Goal: Task Accomplishment & Management: Complete application form

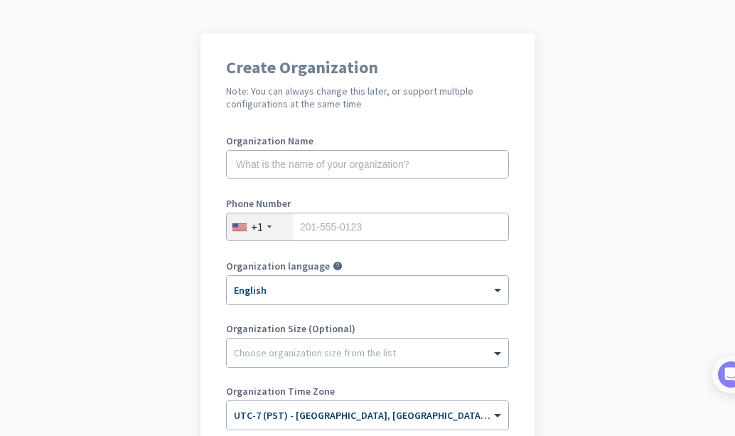
scroll to position [62, 0]
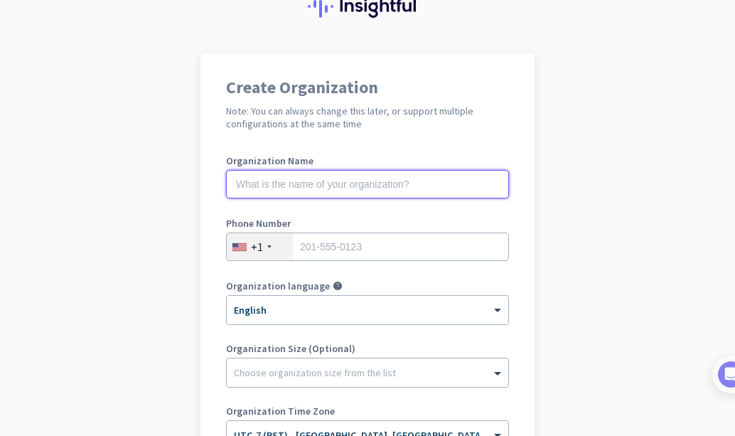
click at [278, 184] on input "text" at bounding box center [367, 184] width 283 height 28
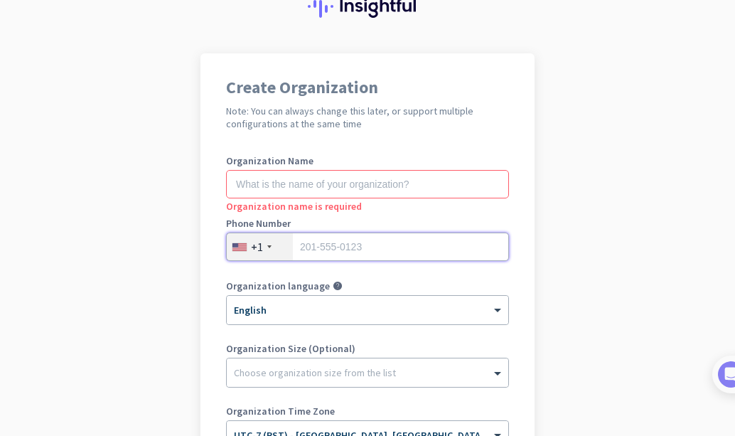
click at [316, 252] on input "tel" at bounding box center [367, 247] width 283 height 28
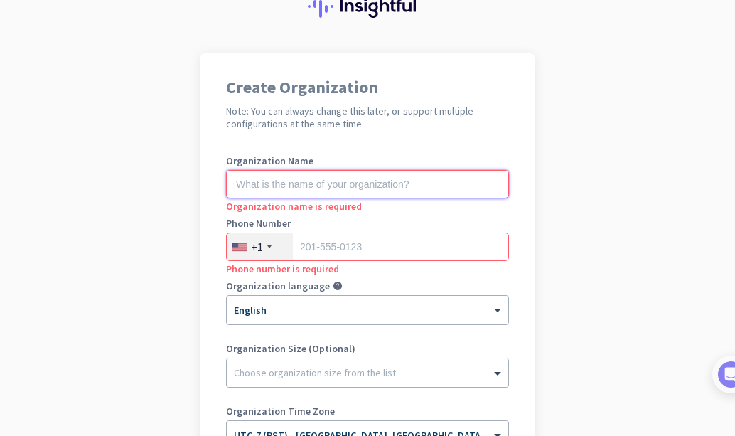
click at [292, 188] on input "text" at bounding box center [367, 184] width 283 height 28
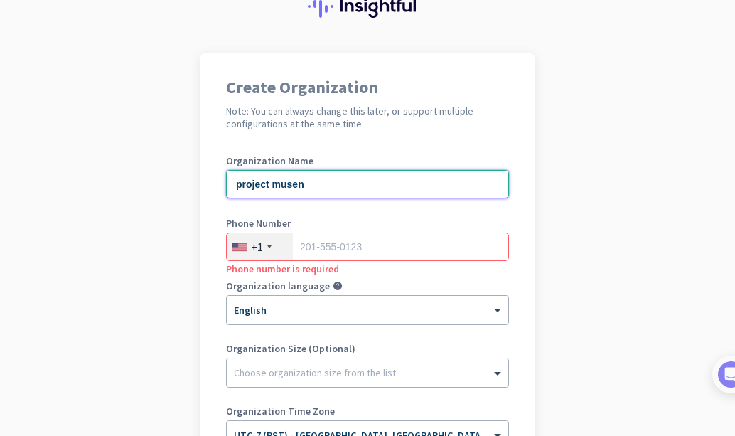
type input "project musen"
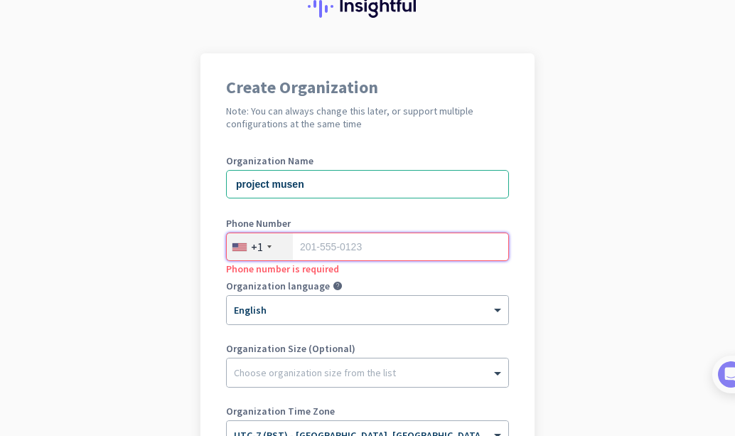
click at [322, 252] on input "tel" at bounding box center [367, 247] width 283 height 28
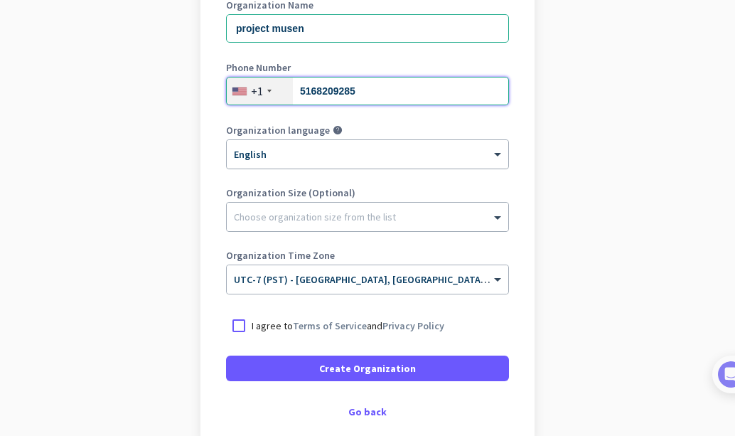
scroll to position [218, 0]
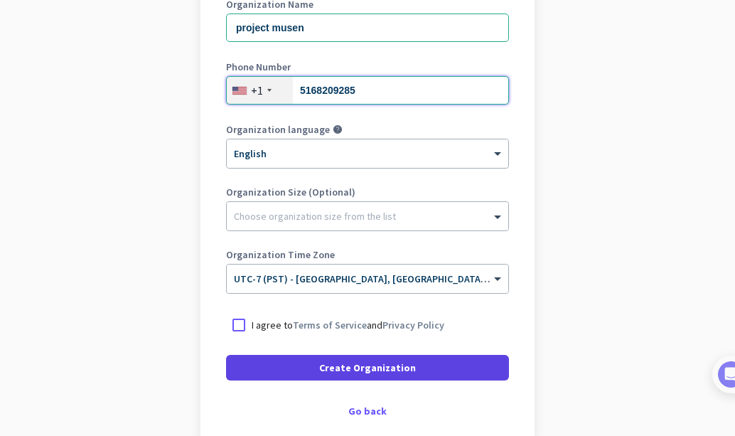
type input "5168209285"
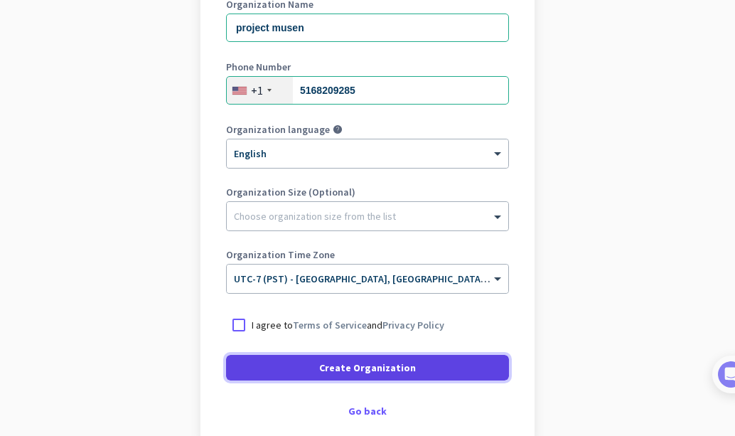
click at [320, 355] on span at bounding box center [367, 368] width 283 height 34
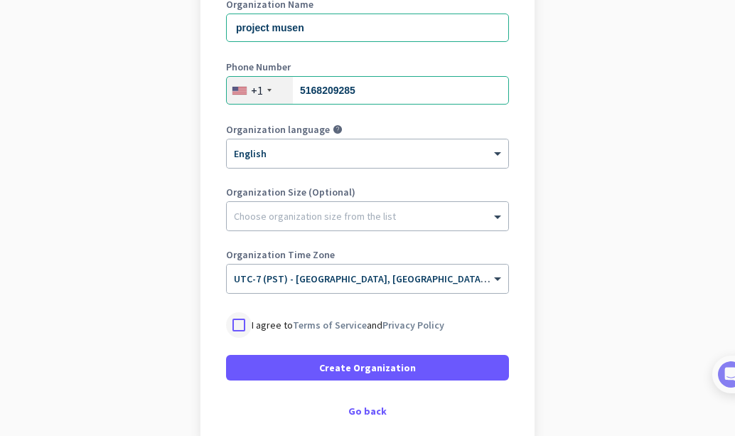
click at [229, 325] on div at bounding box center [239, 325] width 26 height 26
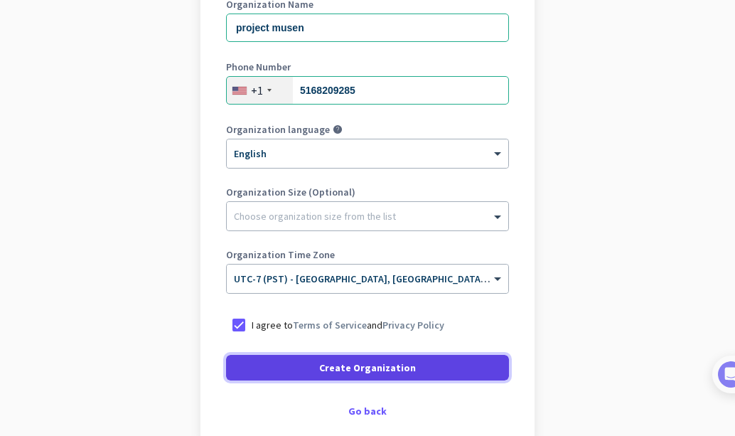
click at [282, 363] on span at bounding box center [367, 368] width 283 height 34
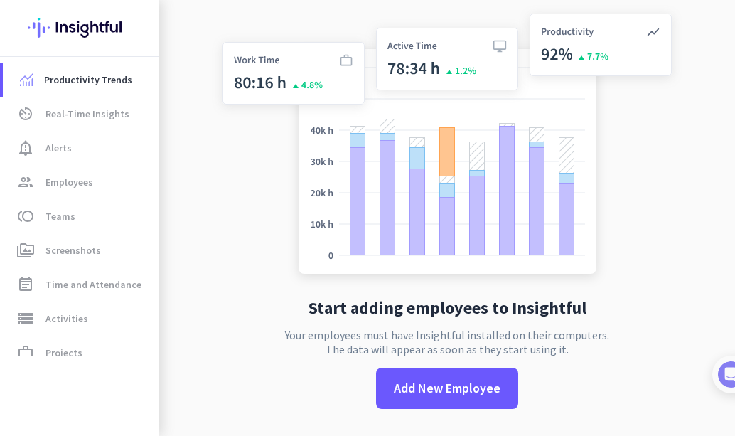
click at [337, 318] on div "Start adding employees to Insightful Your employees must have Insightful instal…" at bounding box center [447, 218] width 471 height 436
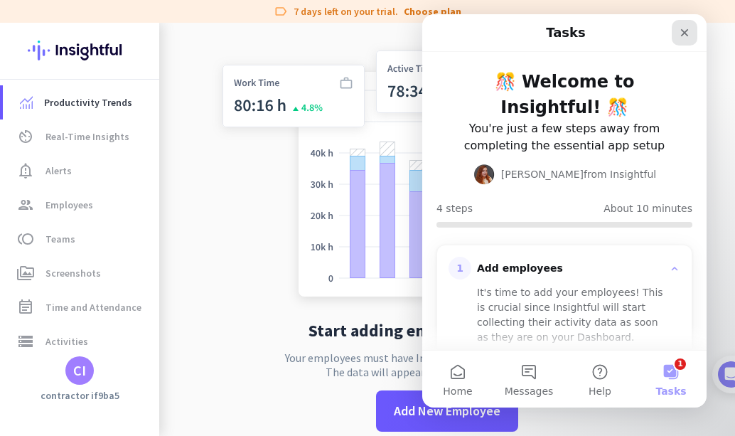
click at [686, 31] on icon "Close" at bounding box center [685, 33] width 8 height 8
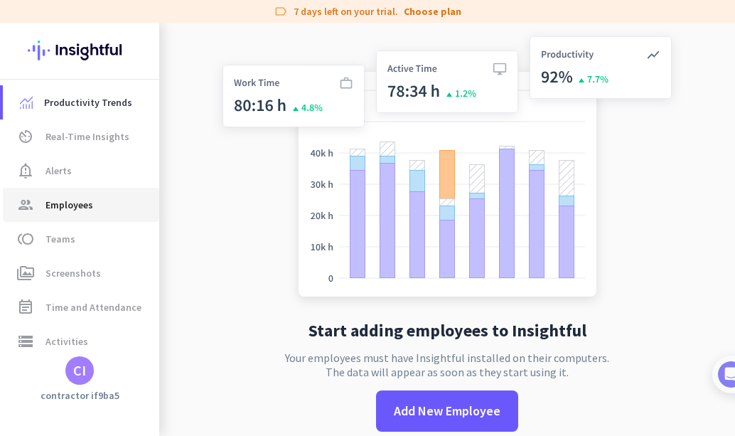
click at [71, 201] on span "Employees" at bounding box center [70, 204] width 48 height 17
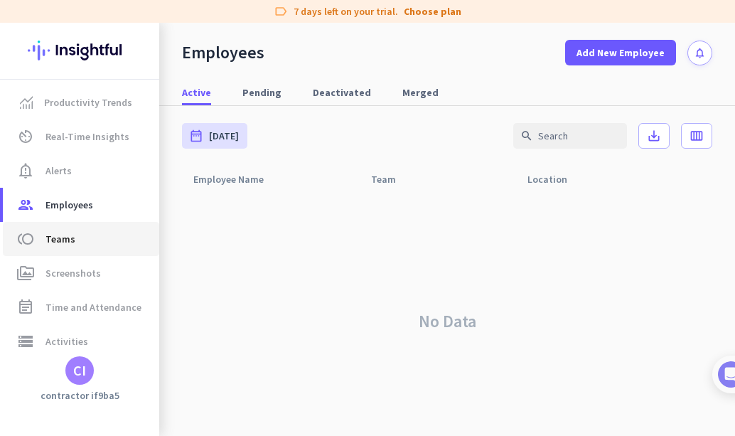
click at [53, 238] on span "Teams" at bounding box center [61, 238] width 30 height 17
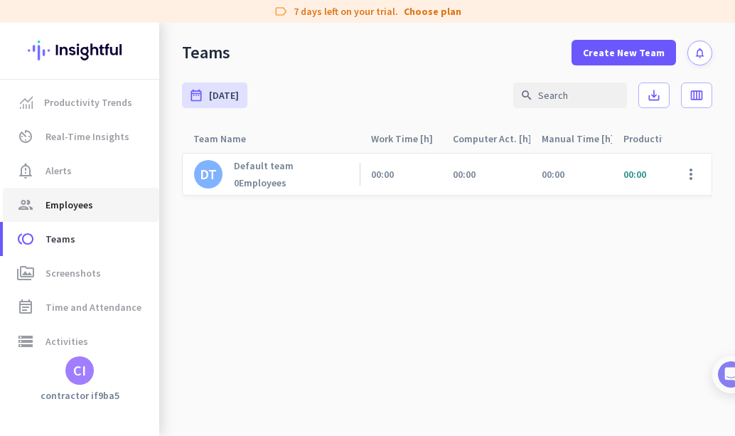
click at [68, 203] on span "Employees" at bounding box center [70, 204] width 48 height 17
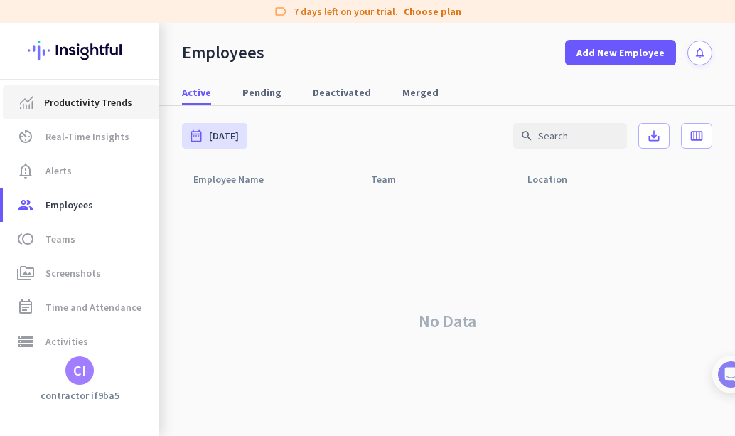
click at [117, 100] on span "Productivity Trends" at bounding box center [88, 102] width 88 height 17
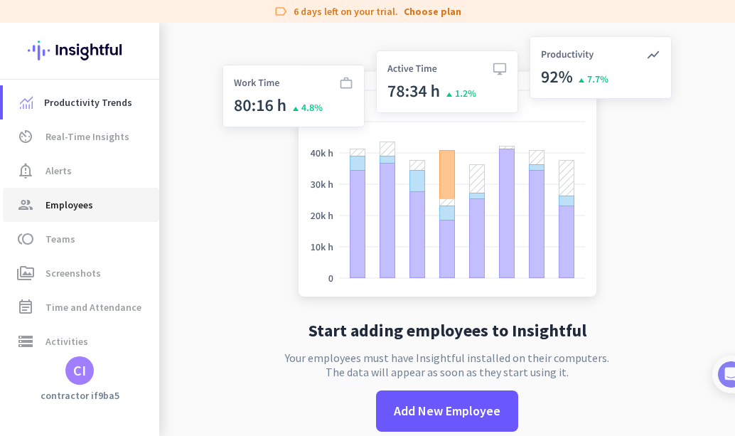
click at [55, 205] on span "Employees" at bounding box center [70, 204] width 48 height 17
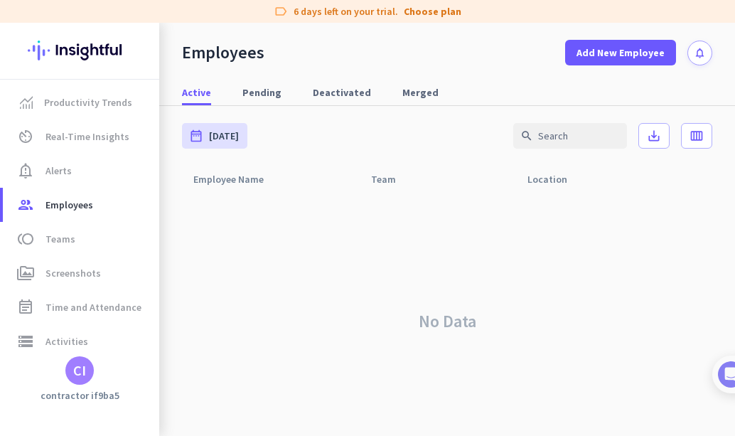
click at [85, 374] on div "CI" at bounding box center [79, 370] width 13 height 14
click at [228, 368] on div at bounding box center [367, 218] width 735 height 436
click at [81, 142] on span "Real-Time Insights" at bounding box center [88, 136] width 84 height 17
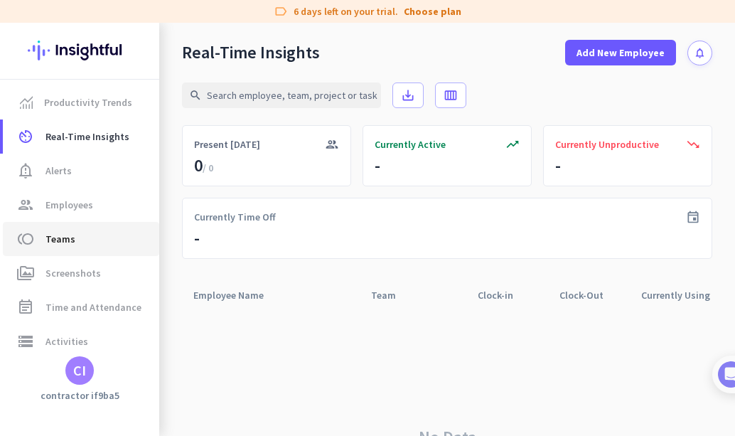
click at [70, 235] on span "Teams" at bounding box center [61, 238] width 30 height 17
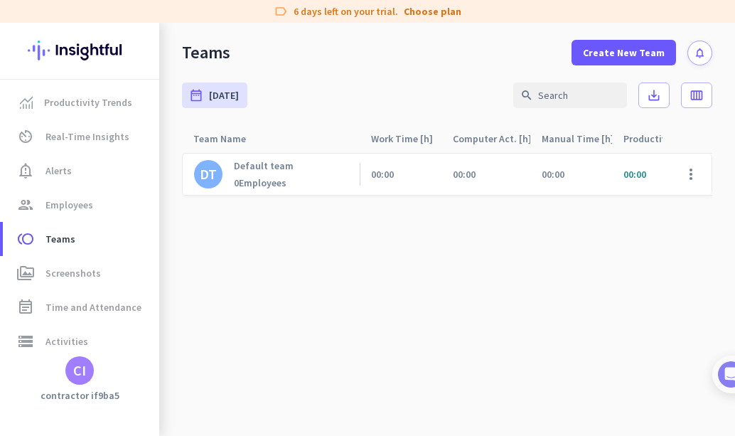
click at [634, 174] on span "00:00" at bounding box center [635, 174] width 23 height 13
click at [689, 180] on span at bounding box center [691, 174] width 34 height 34
click at [497, 232] on div at bounding box center [367, 218] width 735 height 436
click at [282, 183] on div "0 Employees" at bounding box center [264, 182] width 60 height 13
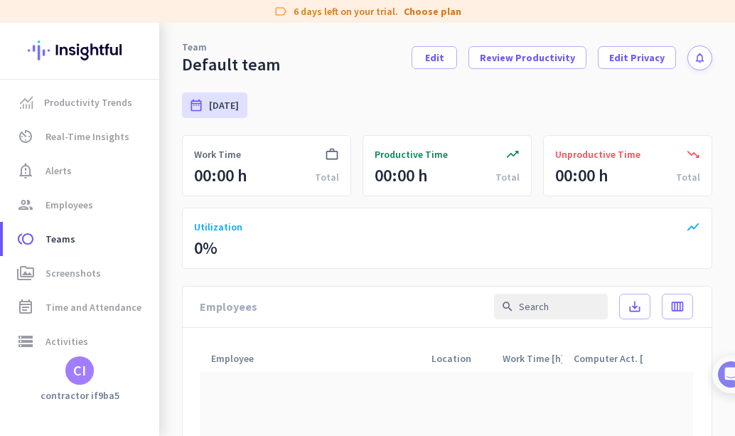
click at [332, 148] on icon "work_outline" at bounding box center [332, 154] width 14 height 14
click at [331, 148] on icon "work_outline" at bounding box center [332, 154] width 14 height 14
click at [316, 178] on div "Total" at bounding box center [327, 177] width 24 height 14
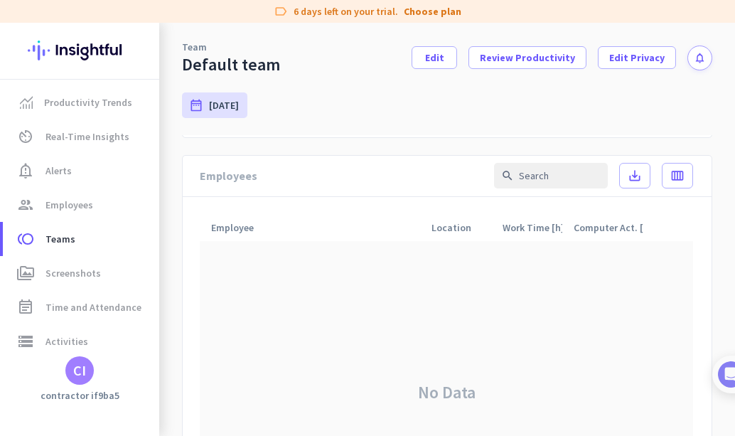
scroll to position [132, 0]
click at [405, 240] on div "No Data" at bounding box center [447, 392] width 494 height 304
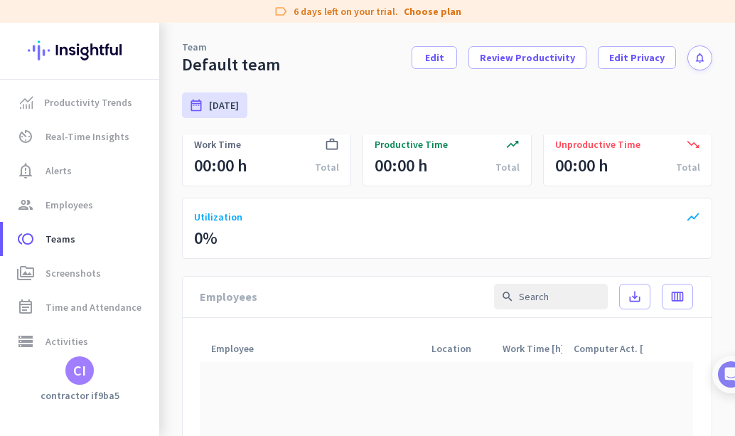
scroll to position [9, 0]
click at [405, 240] on div "show_chart Utilization 0%" at bounding box center [447, 228] width 531 height 61
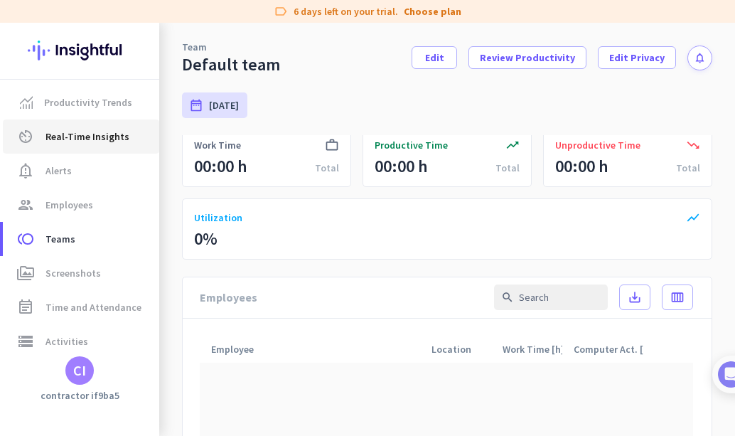
click at [80, 145] on link "av_timer Real-Time Insights" at bounding box center [81, 136] width 156 height 34
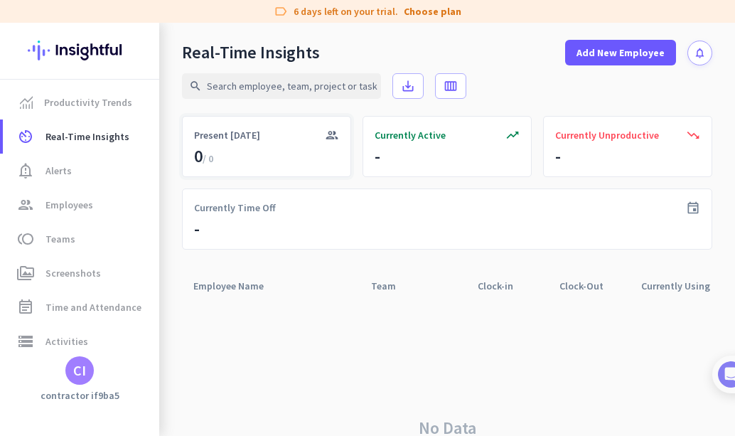
click at [289, 150] on div "group Present [DATE] 0 / 0" at bounding box center [266, 146] width 169 height 61
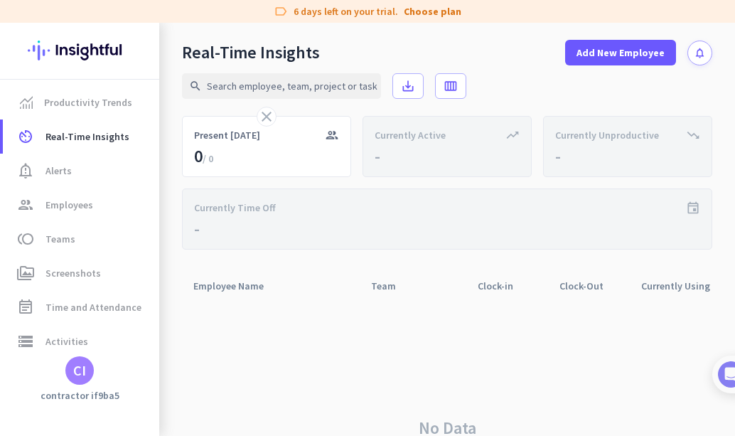
click at [264, 112] on div "search save_alt calendar_view_week" at bounding box center [447, 86] width 531 height 60
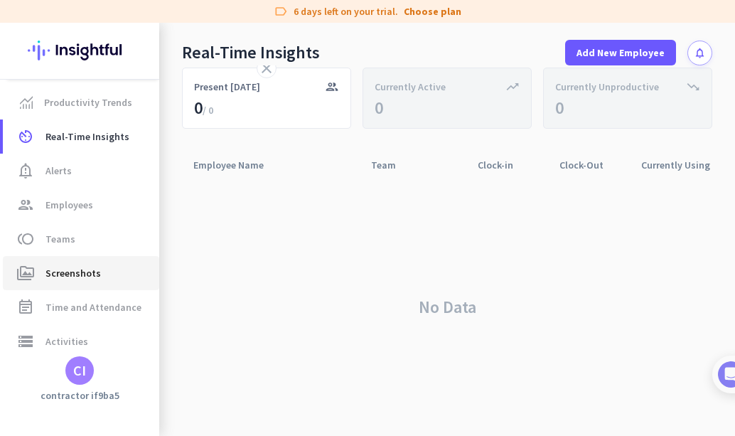
scroll to position [95, 0]
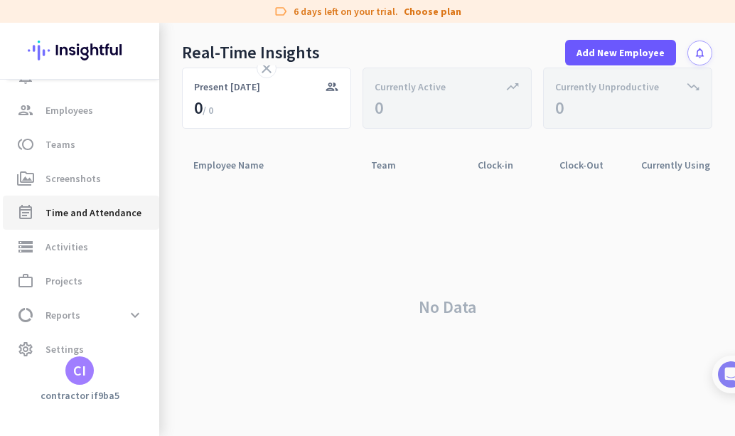
click at [90, 213] on span "Time and Attendance" at bounding box center [94, 212] width 96 height 17
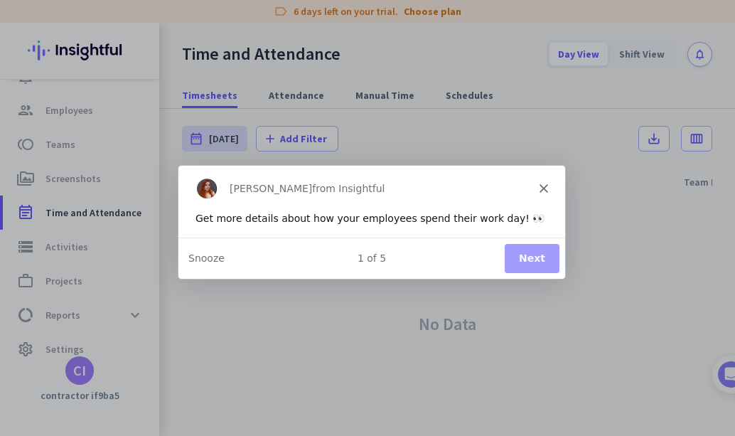
click at [536, 179] on div "[PERSON_NAME] from Insightful" at bounding box center [371, 188] width 387 height 46
click at [541, 183] on icon "Close" at bounding box center [543, 187] width 9 height 9
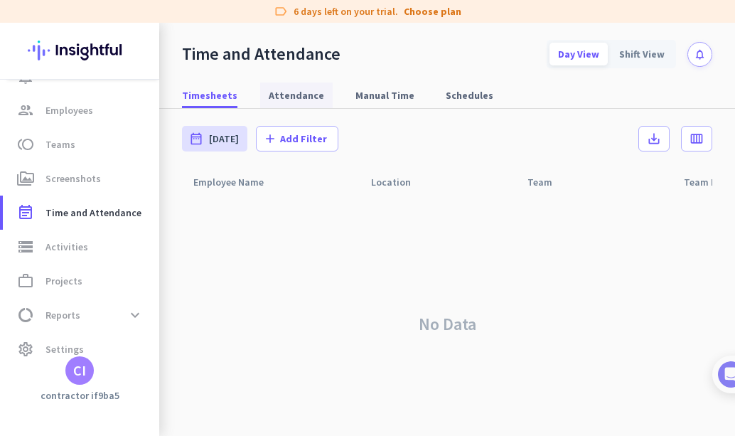
click at [286, 95] on span "Attendance" at bounding box center [296, 95] width 55 height 14
type input "[DATE] - [DATE]"
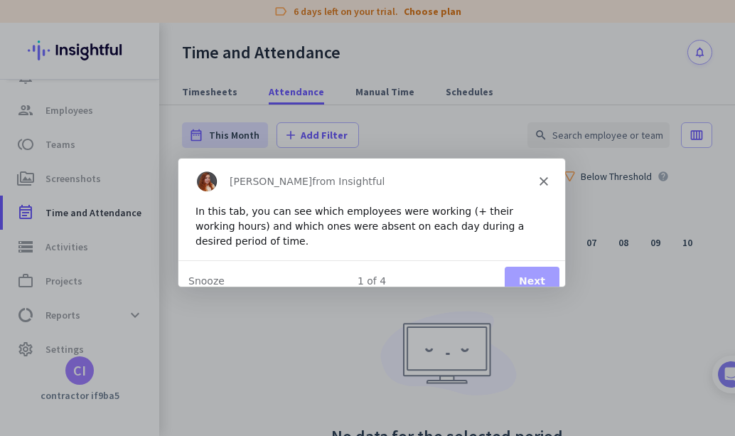
click at [542, 179] on icon "Close" at bounding box center [543, 180] width 9 height 9
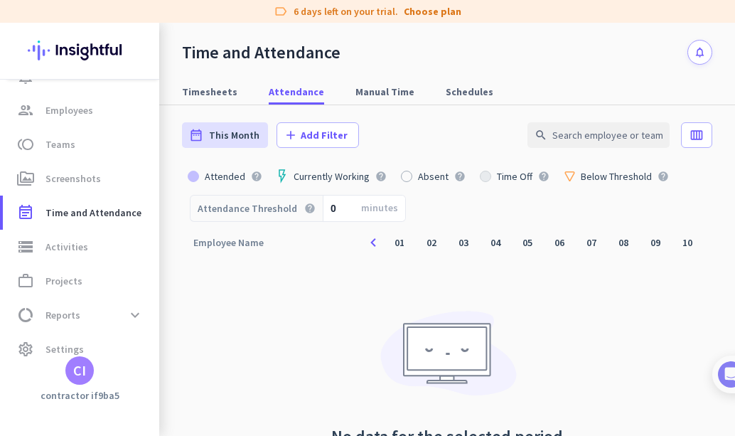
click at [279, 171] on img at bounding box center [283, 176] width 8 height 14
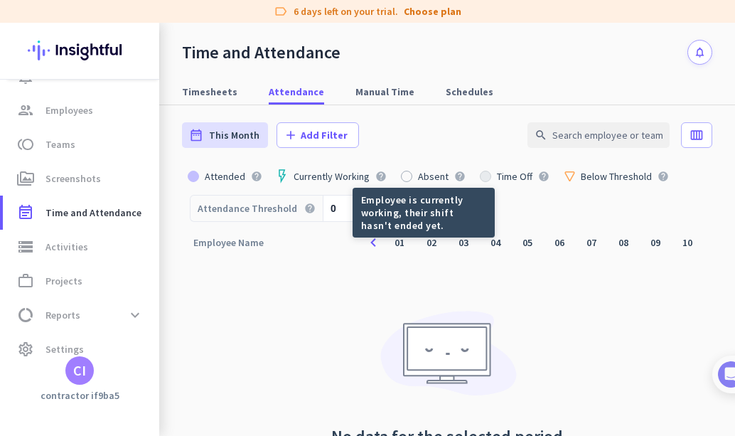
click at [378, 174] on icon "help" at bounding box center [381, 176] width 11 height 11
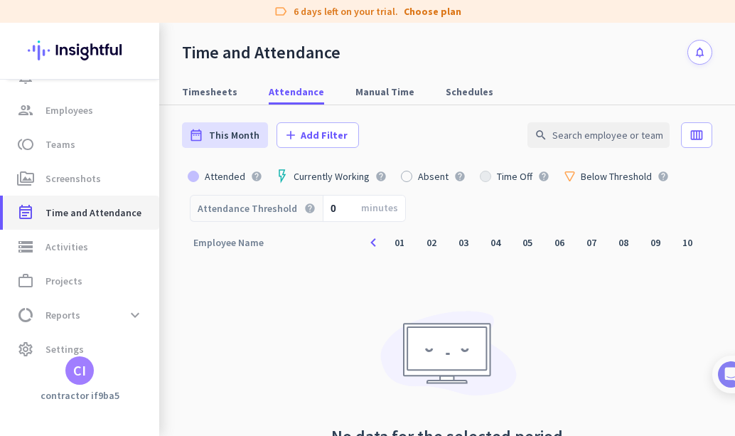
click at [97, 212] on span "Time and Attendance" at bounding box center [94, 212] width 96 height 17
type input "[DATE] - [DATE]"
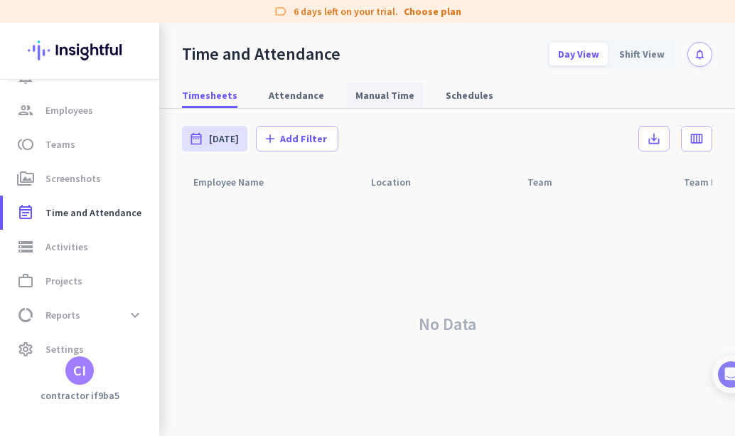
click at [368, 95] on span "Manual Time" at bounding box center [385, 95] width 59 height 14
type input "[DATE] - [DATE]"
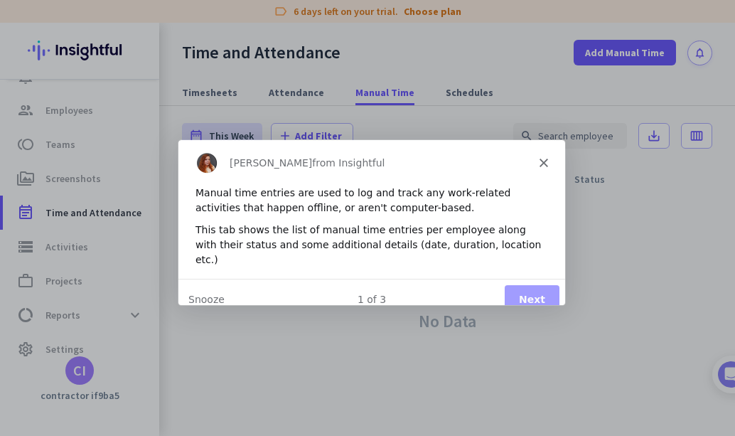
click at [209, 191] on div "Manual time entries are used to log and track any work-related activities that …" at bounding box center [371, 199] width 353 height 30
click at [543, 159] on icon "Close" at bounding box center [543, 161] width 9 height 9
